Goal: Task Accomplishment & Management: Manage account settings

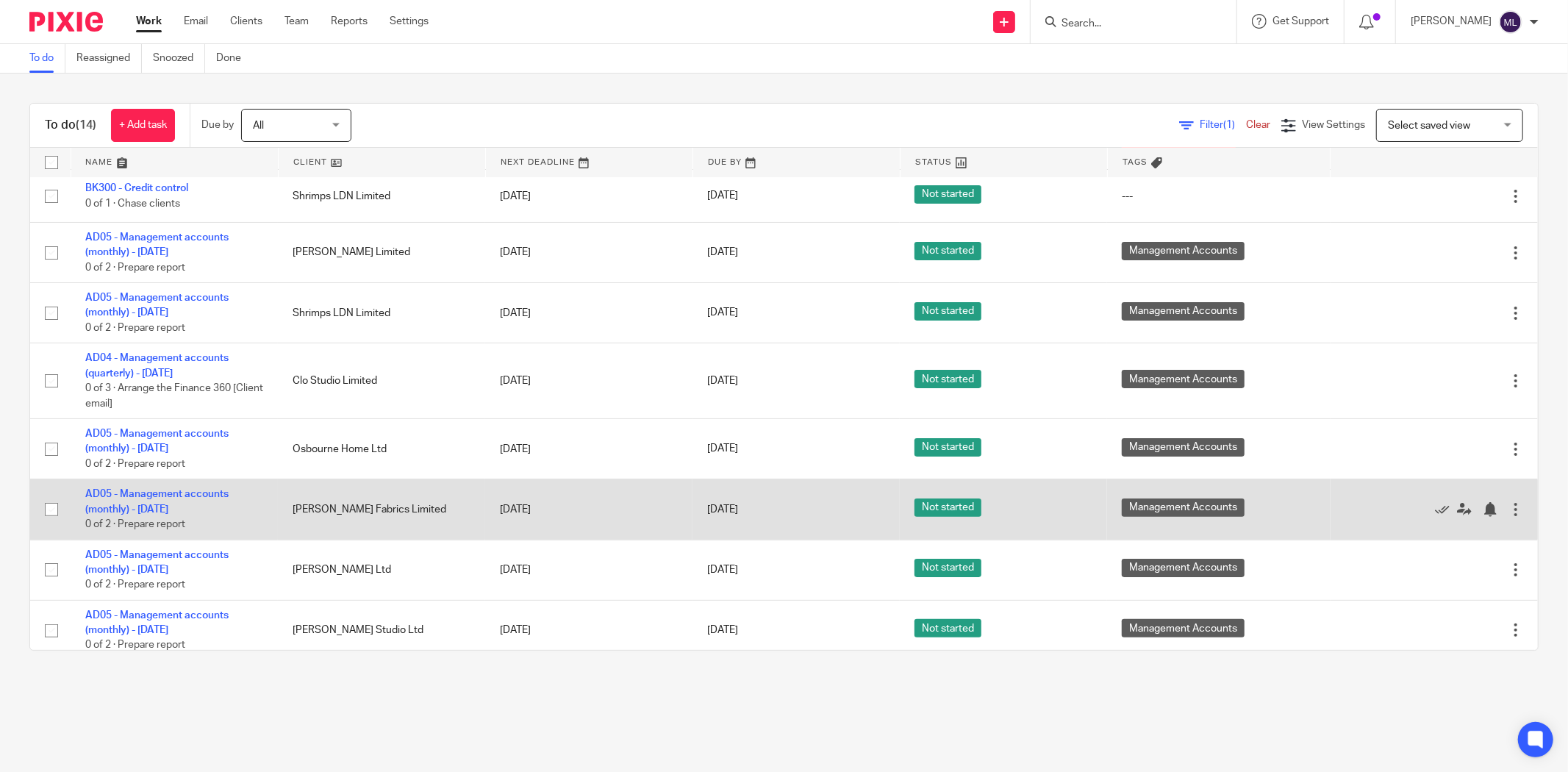
scroll to position [431, 0]
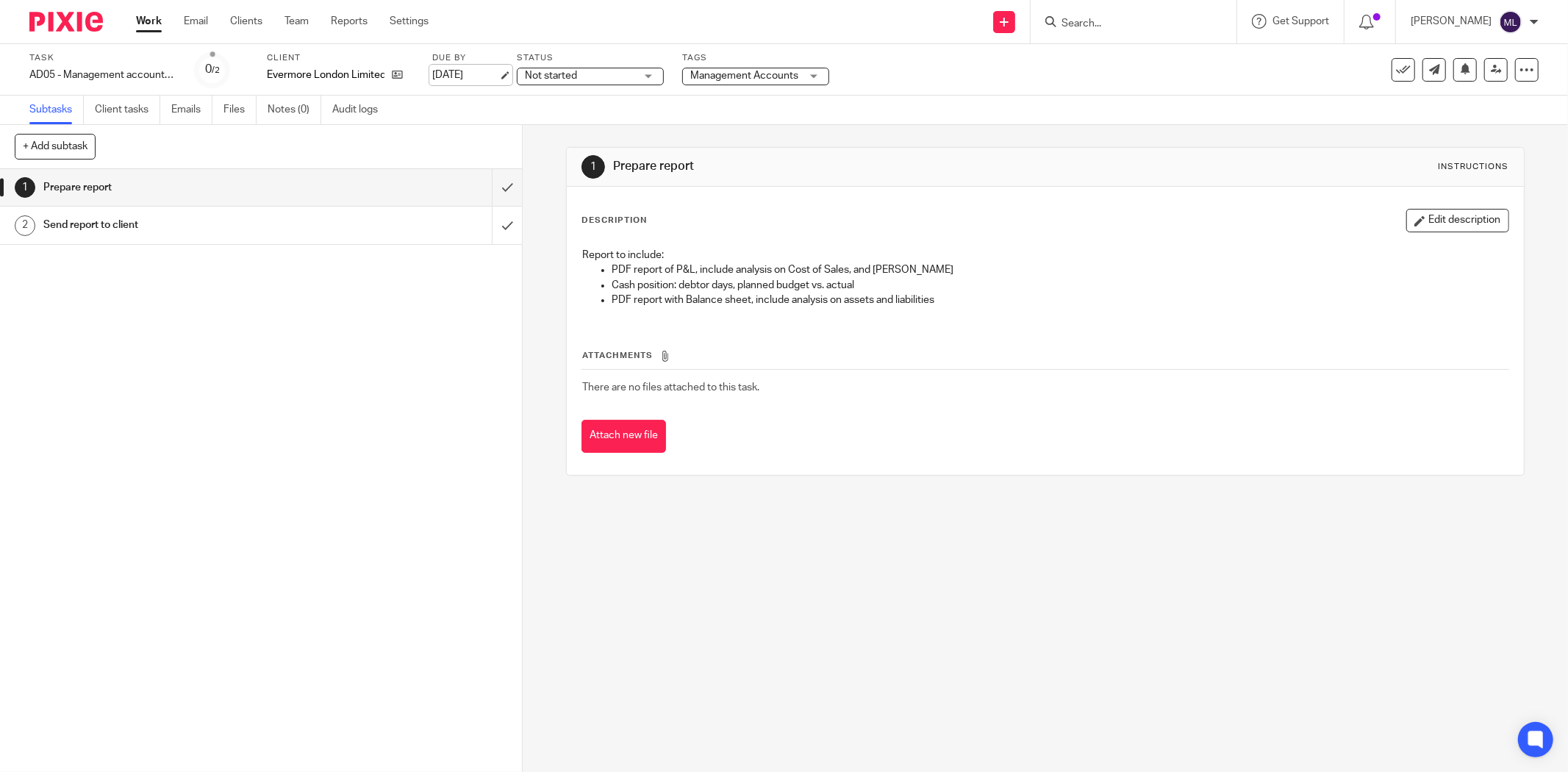
click at [451, 72] on link "31 Aug 2025" at bounding box center [465, 75] width 66 height 16
click at [644, 556] on div "1 Prepare report Instructions Description Edit description Report to include: P…" at bounding box center [1046, 448] width 1046 height 647
click at [103, 70] on div "AD05 - Management accounts (monthly) - July 31, 2025 Save AD05 - Management acc…" at bounding box center [102, 75] width 147 height 15
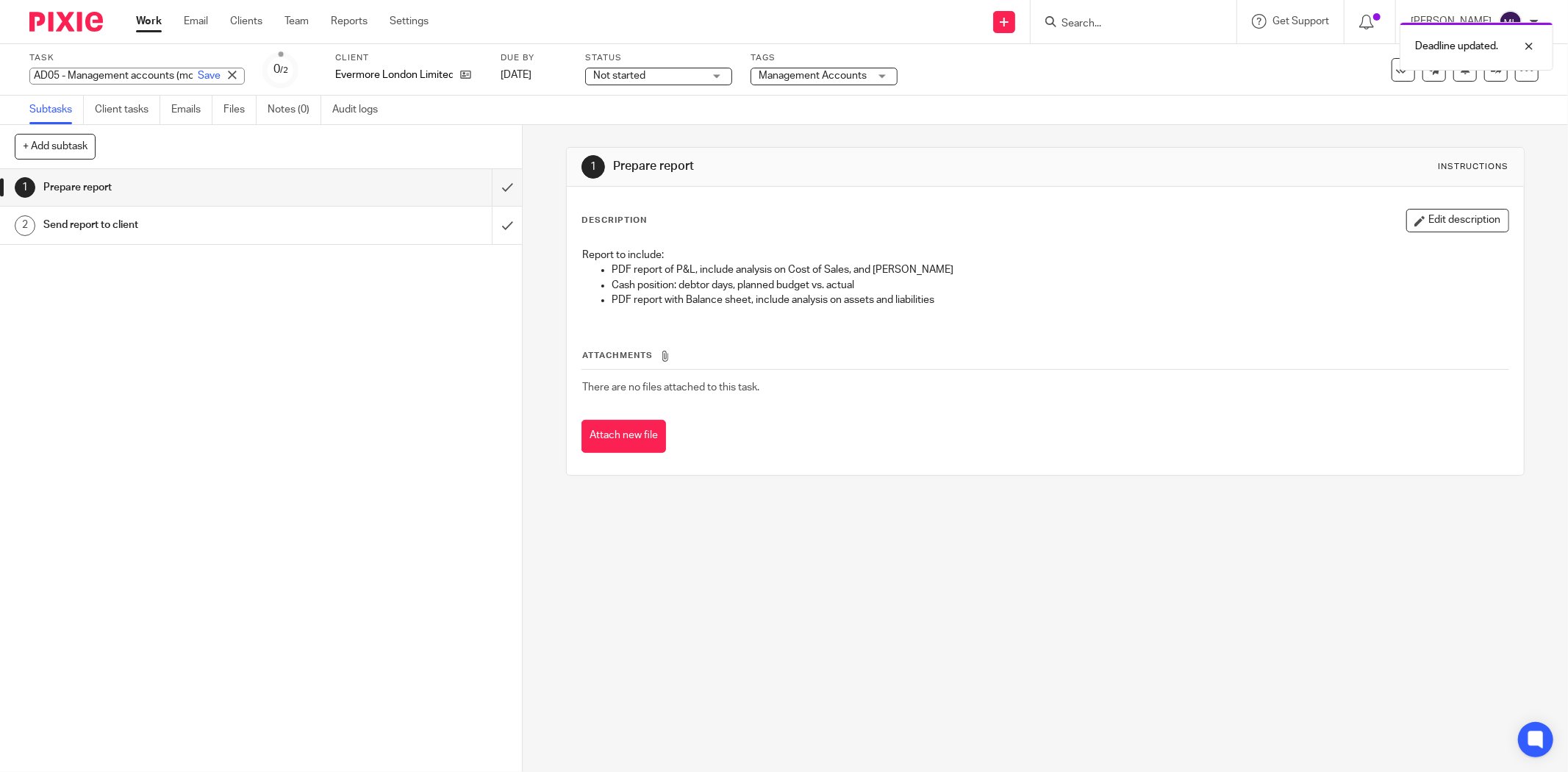
click at [106, 75] on input "AD05 - Management accounts (monthly) - [DATE]" at bounding box center [137, 76] width 216 height 17
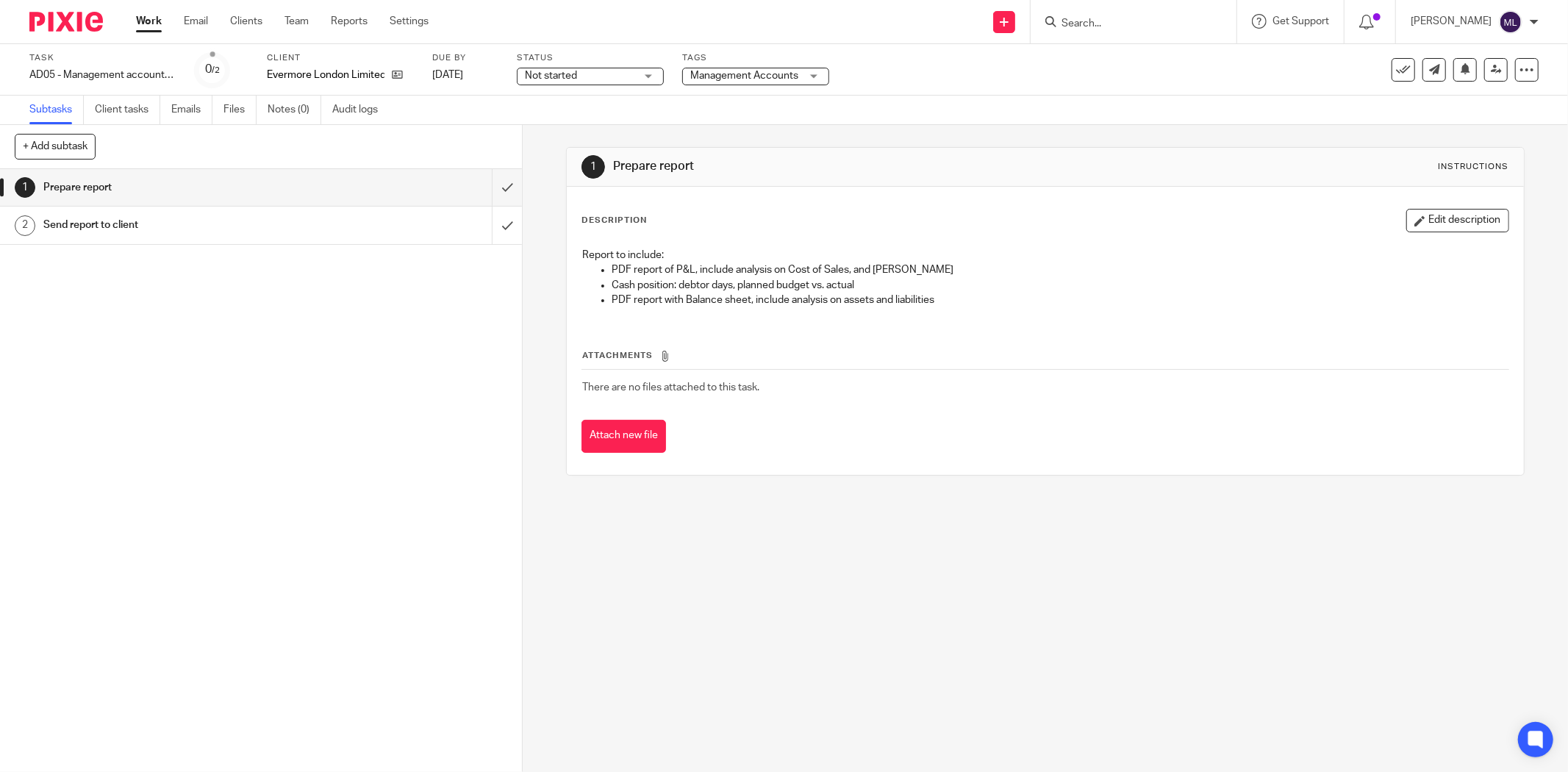
click at [876, 669] on div "1 Prepare report Instructions Description Edit description Report to include: P…" at bounding box center [1046, 448] width 1046 height 647
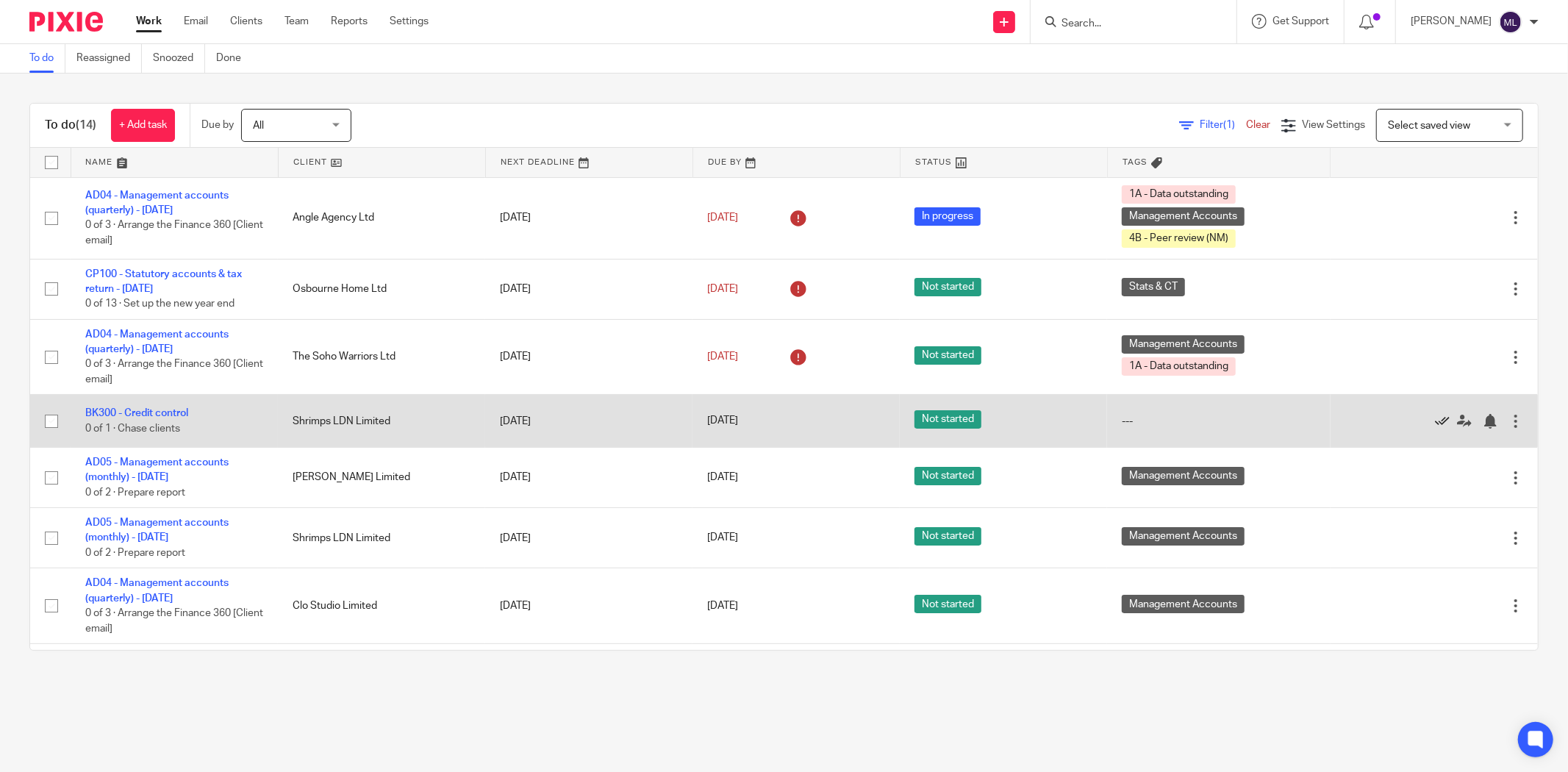
click at [1435, 421] on icon at bounding box center [1443, 421] width 15 height 15
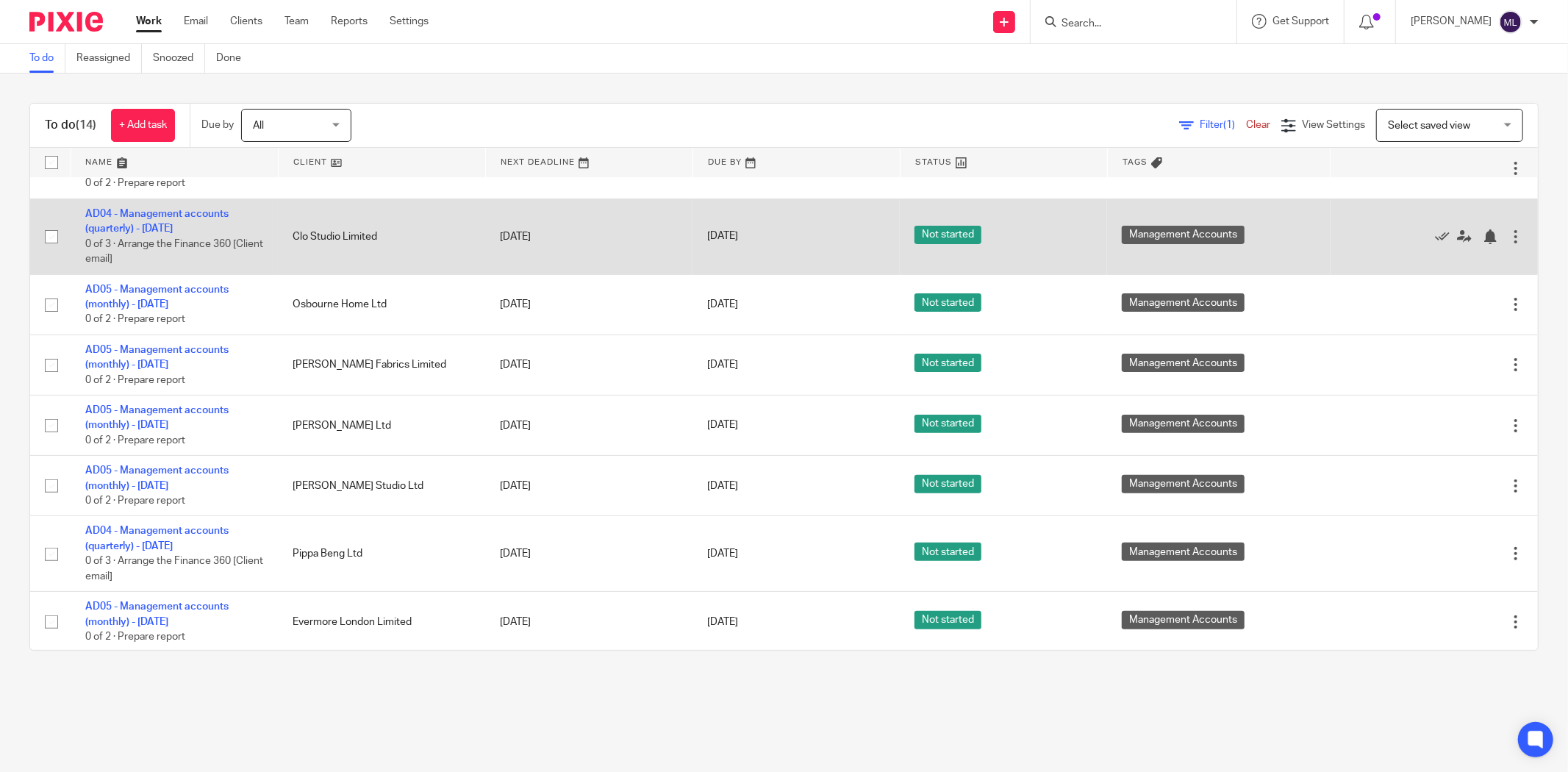
scroll to position [378, 0]
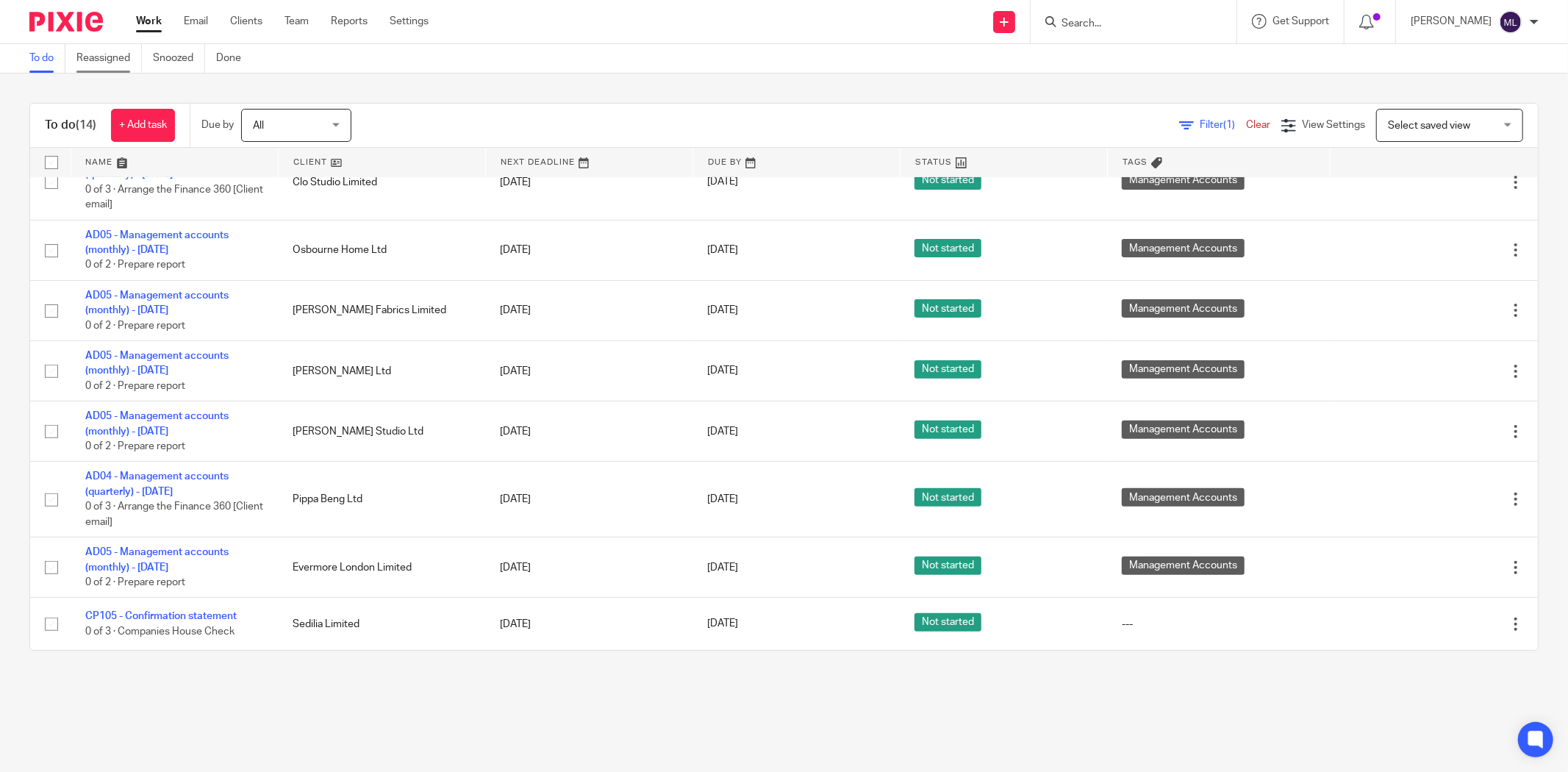
click at [106, 57] on link "Reassigned" at bounding box center [109, 58] width 66 height 29
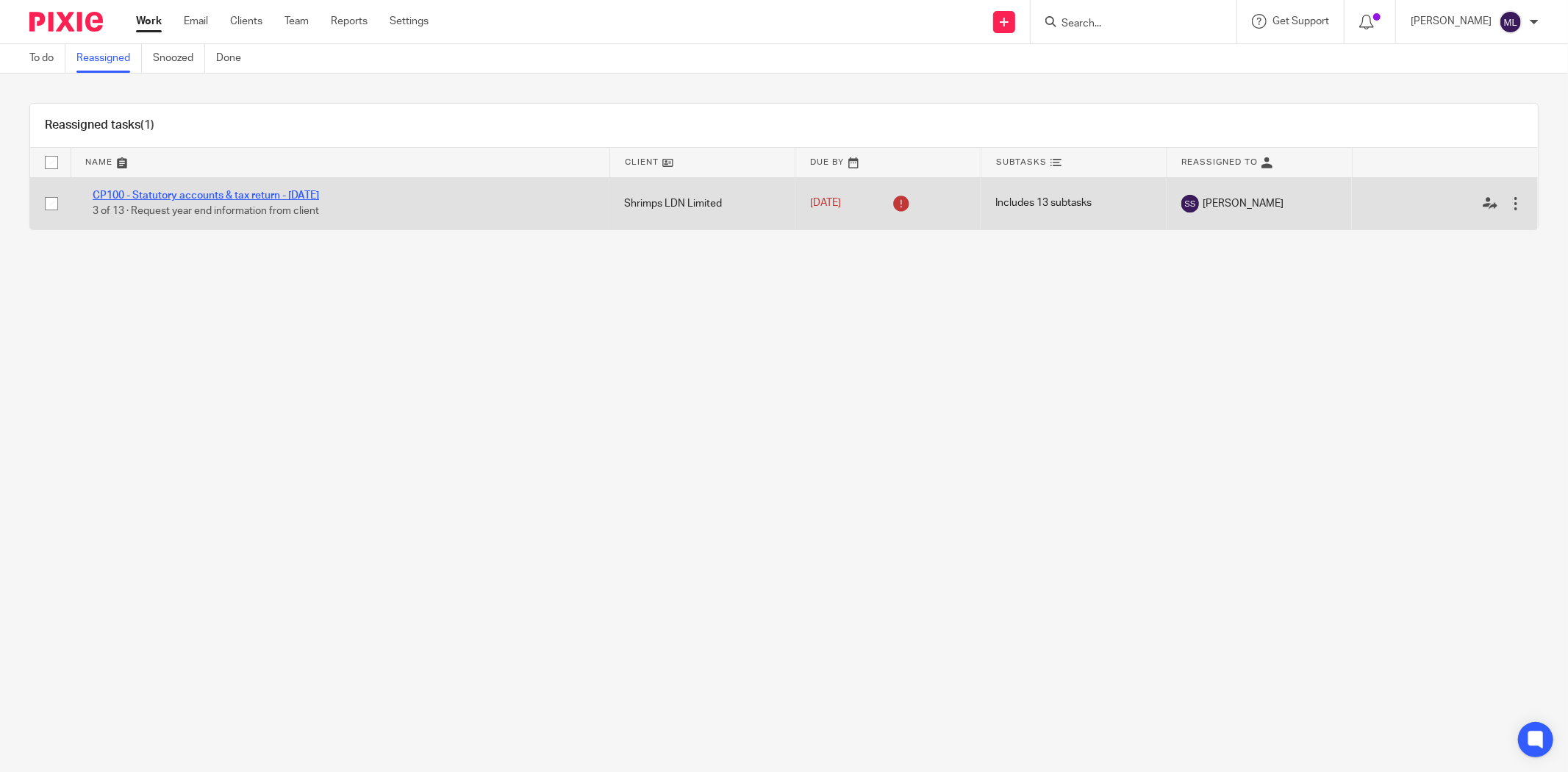
click at [199, 200] on link "CP100 - Statutory accounts & tax return - March 2025" at bounding box center [206, 195] width 226 height 11
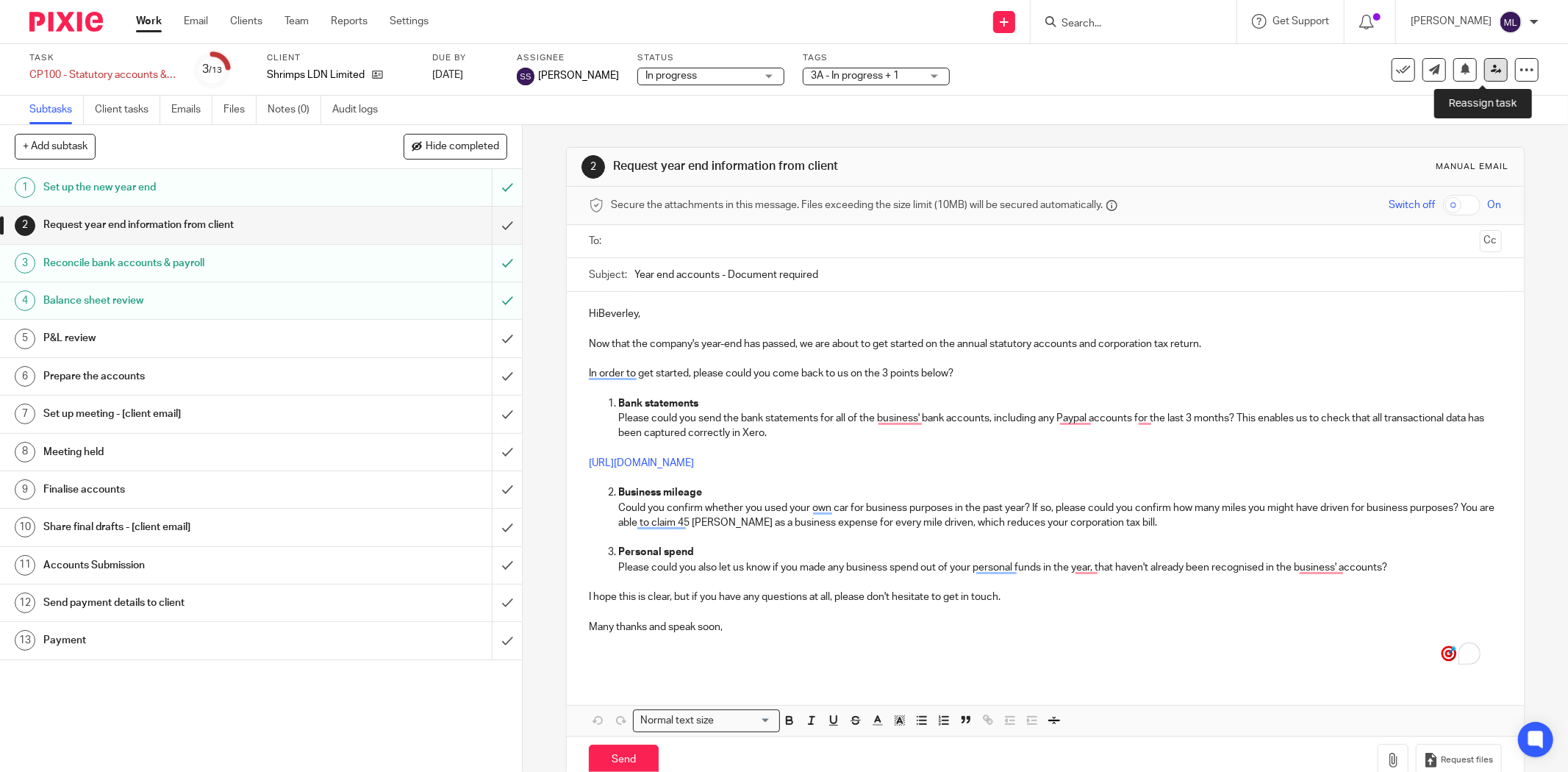
click at [1491, 68] on icon at bounding box center [1496, 69] width 11 height 11
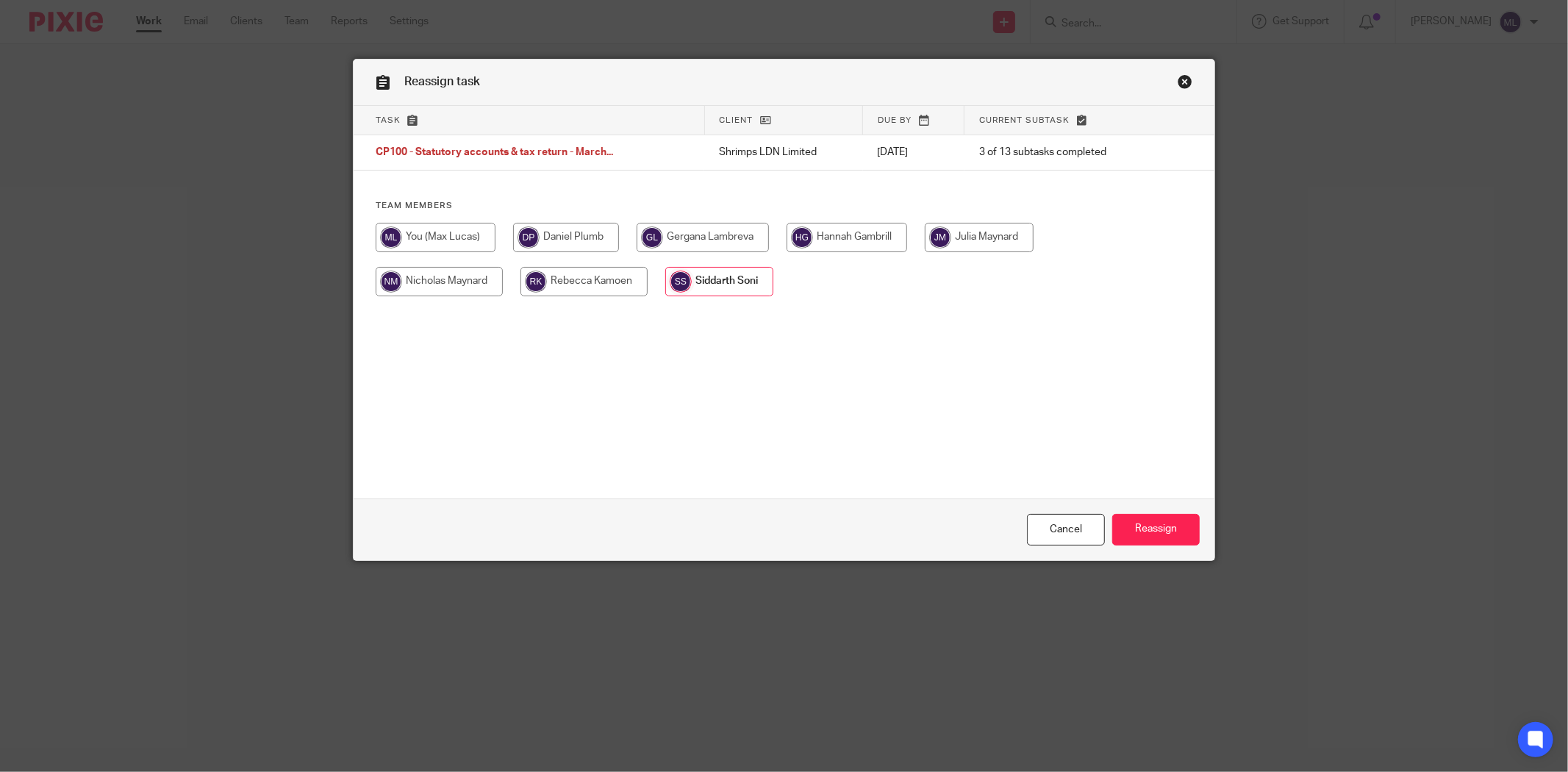
click at [443, 240] on input "radio" at bounding box center [435, 238] width 120 height 30
radio input "true"
click at [1186, 518] on input "Reassign" at bounding box center [1156, 529] width 88 height 32
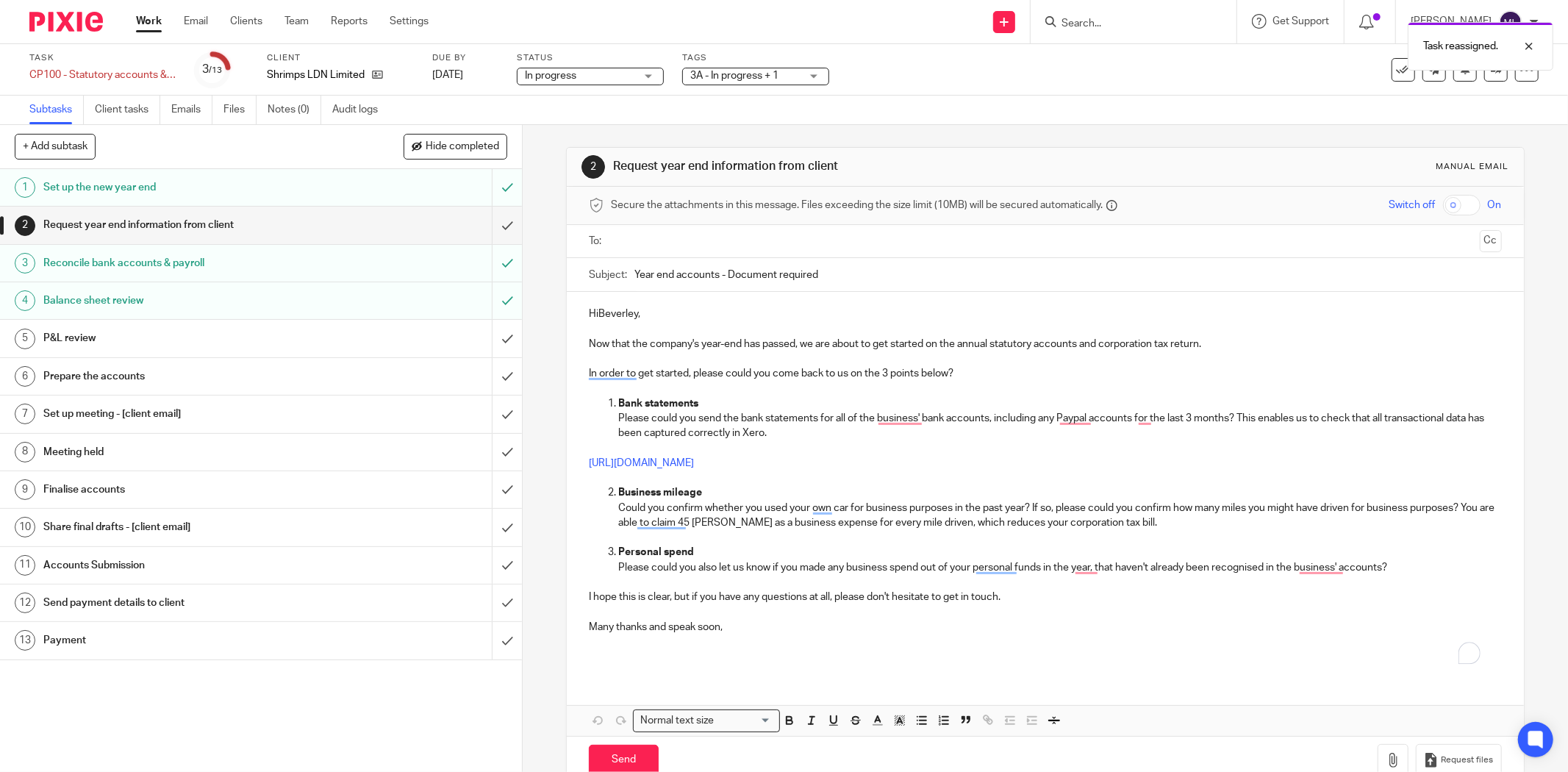
click at [139, 22] on link "Work" at bounding box center [148, 21] width 25 height 15
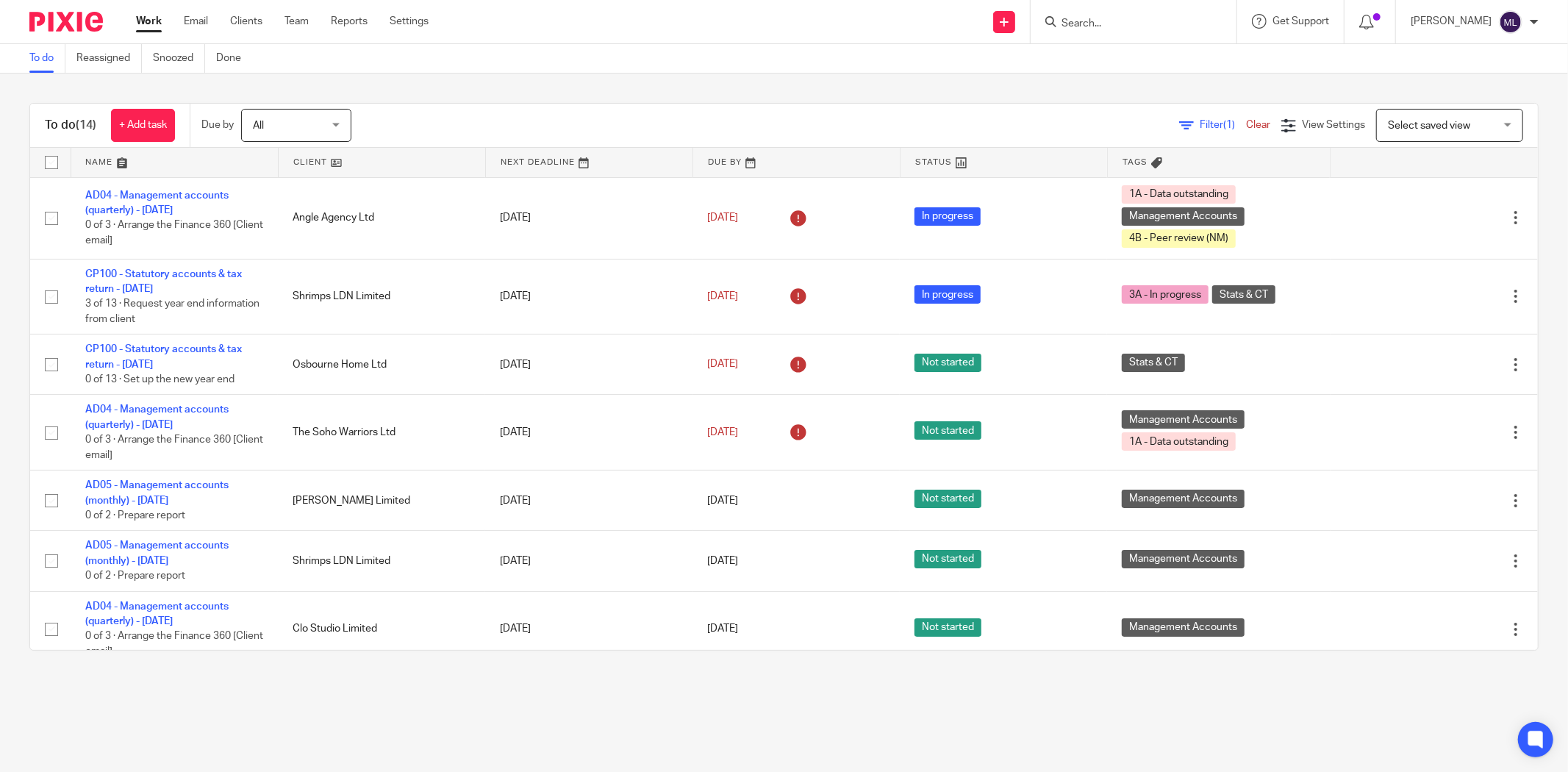
click at [1174, 32] on div at bounding box center [1134, 21] width 206 height 43
click at [1112, 25] on input "Search" at bounding box center [1126, 25] width 132 height 13
type input "sed"
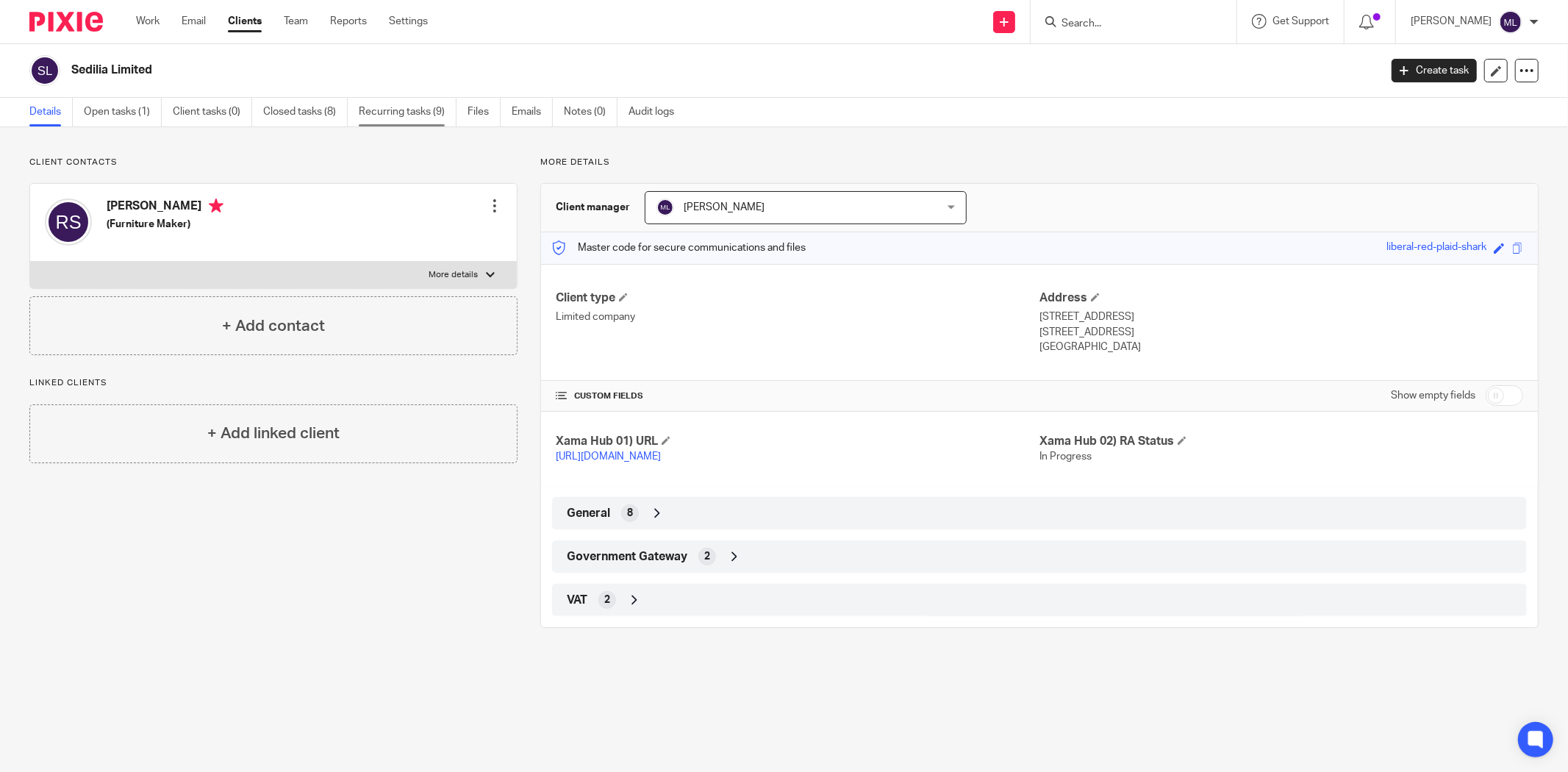
click at [371, 107] on link "Recurring tasks (9)" at bounding box center [407, 111] width 98 height 29
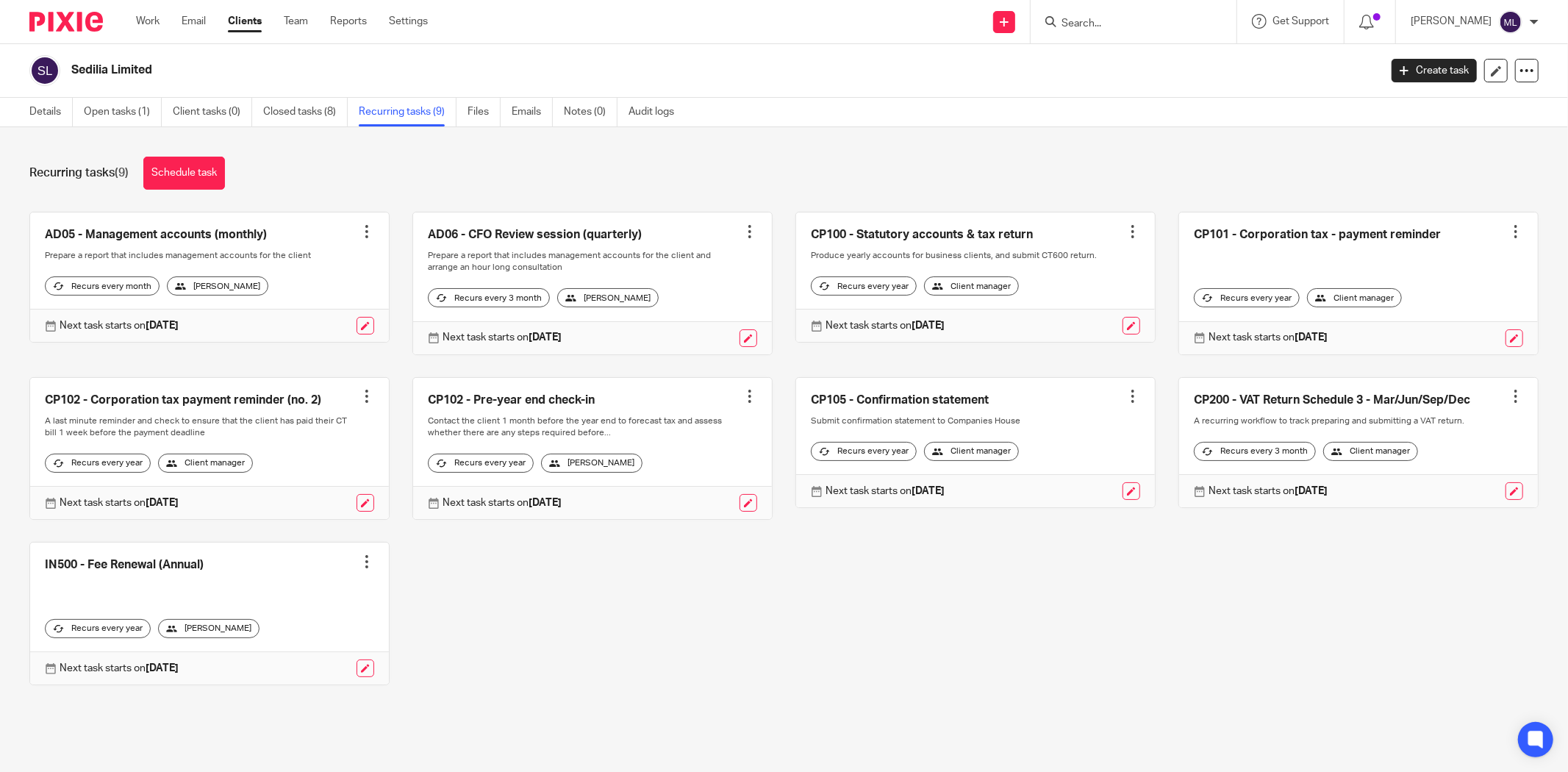
click at [360, 229] on div at bounding box center [367, 232] width 15 height 15
click at [311, 259] on link "Create task" at bounding box center [306, 264] width 118 height 21
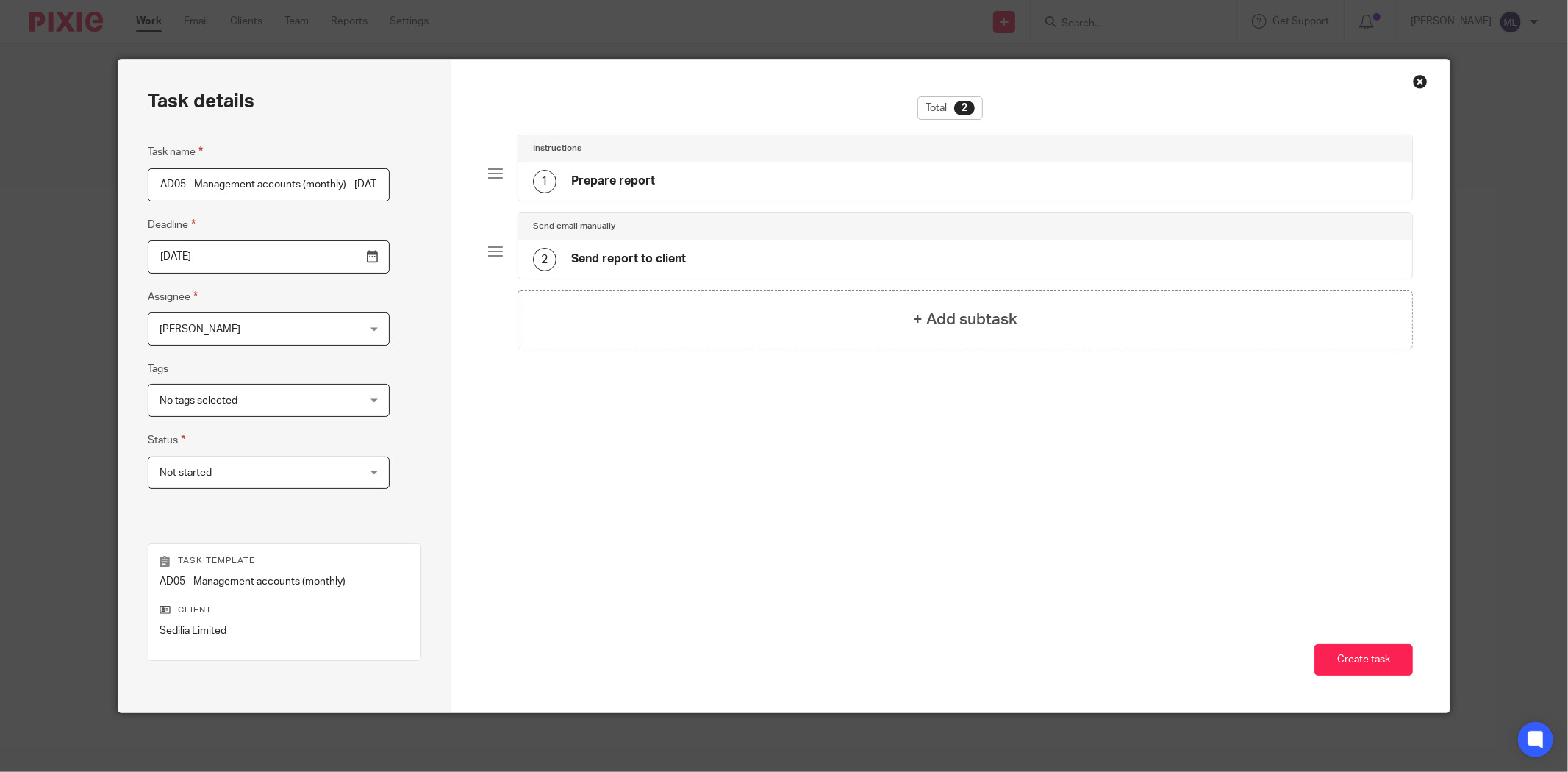
scroll to position [0, 72]
click at [1338, 661] on button "Create task" at bounding box center [1364, 660] width 98 height 32
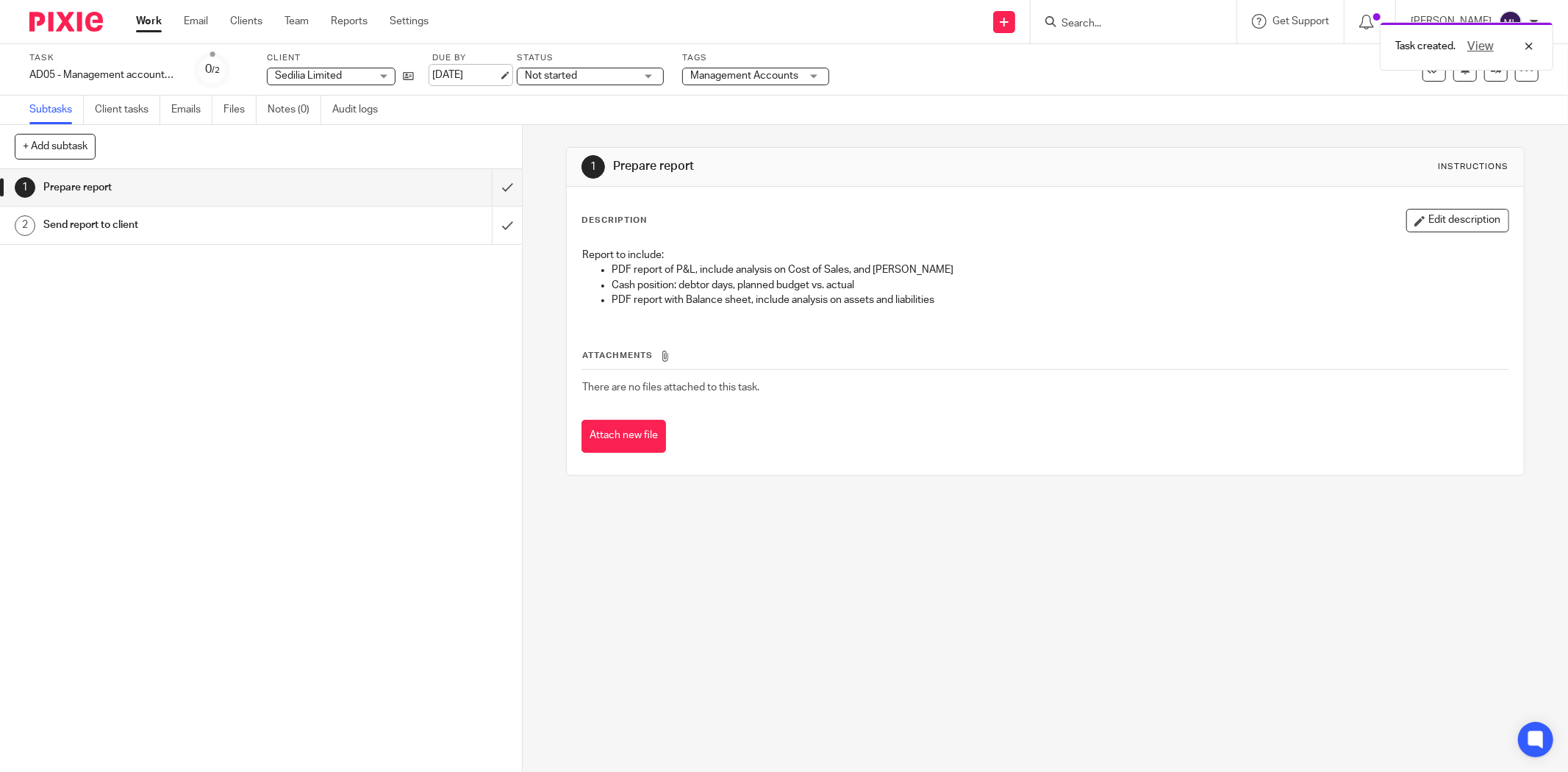
click at [457, 75] on link "31 Aug 2025" at bounding box center [465, 75] width 66 height 16
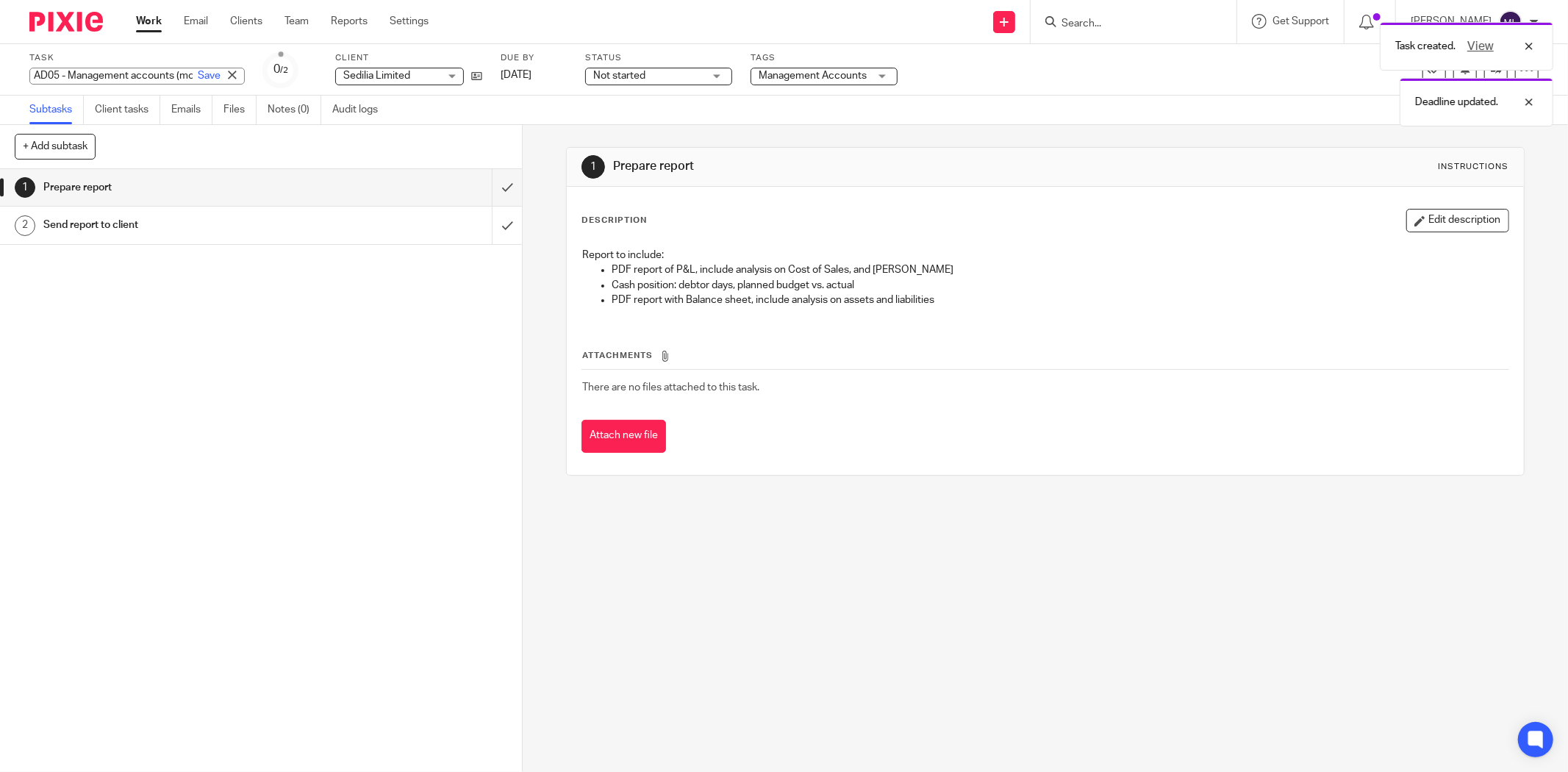
click at [89, 70] on div "AD05 - Management accounts (monthly) - July 31, 2025 Save AD05 - Management acc…" at bounding box center [137, 76] width 216 height 17
click at [89, 70] on input "AD05 - Management accounts (monthly) - [DATE]" at bounding box center [137, 76] width 216 height 17
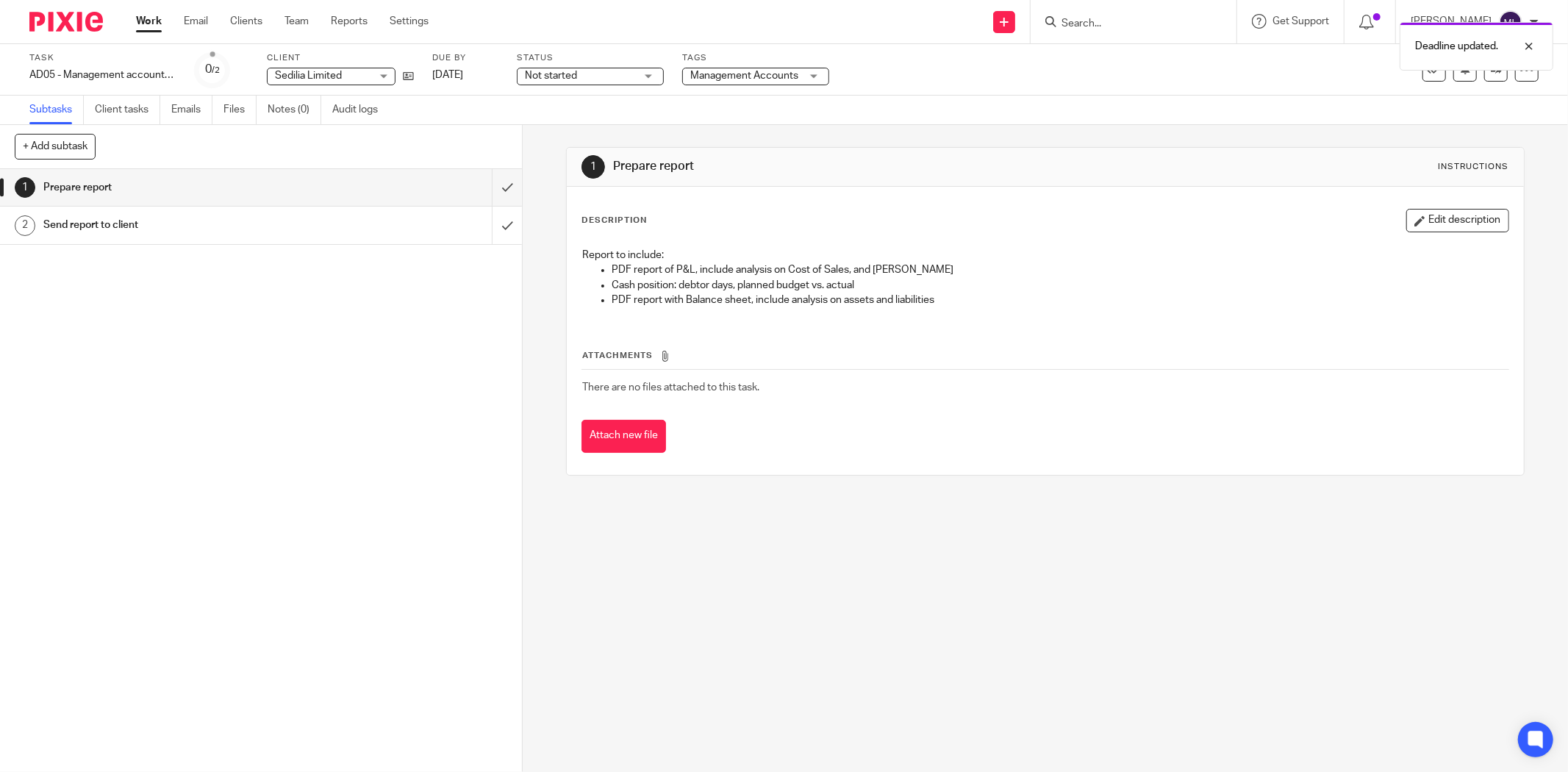
click at [818, 519] on div "1 Prepare report Instructions Description Edit description Report to include: P…" at bounding box center [1046, 448] width 1046 height 647
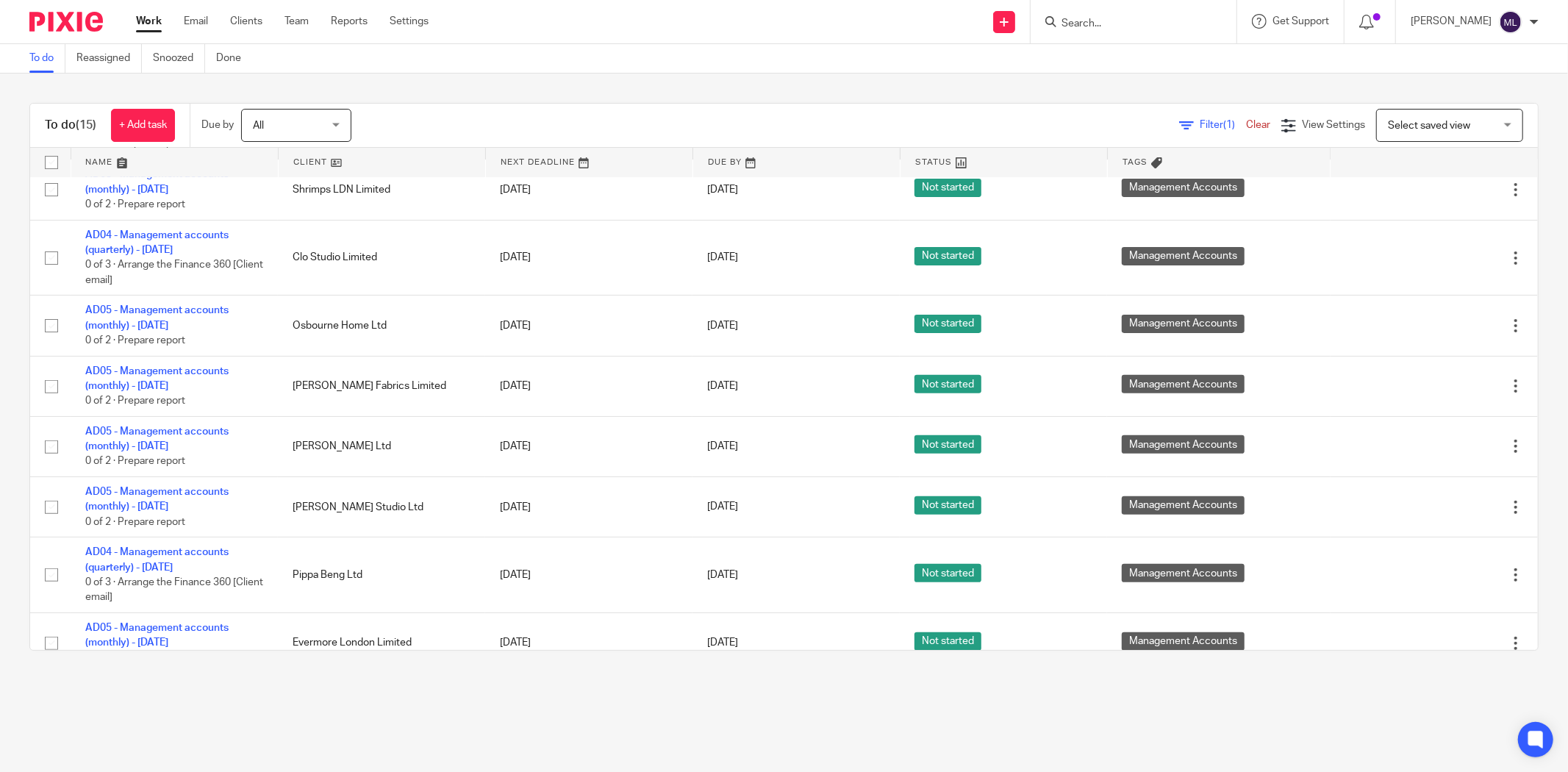
scroll to position [515, 0]
